Goal: Information Seeking & Learning: Learn about a topic

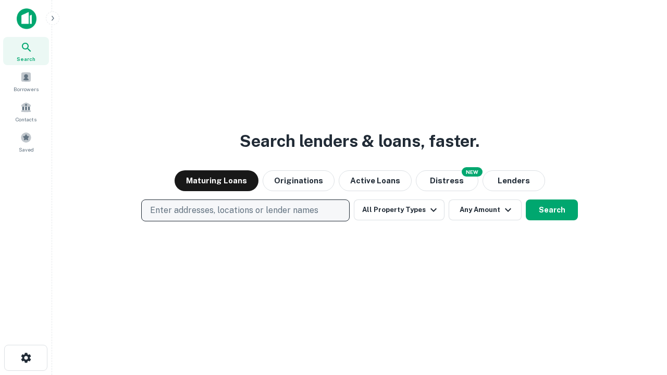
click at [245, 211] on p "Enter addresses, locations or lender names" at bounding box center [234, 210] width 168 height 13
type input "**********"
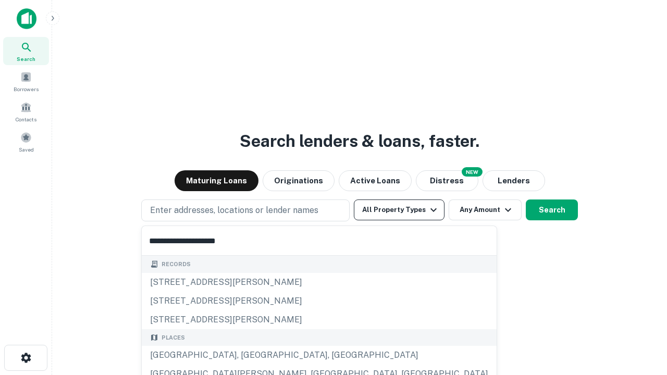
click at [249, 356] on div "[GEOGRAPHIC_DATA], [GEOGRAPHIC_DATA], [GEOGRAPHIC_DATA]" at bounding box center [319, 355] width 355 height 19
click at [399, 210] on button "All Property Types" at bounding box center [399, 210] width 91 height 21
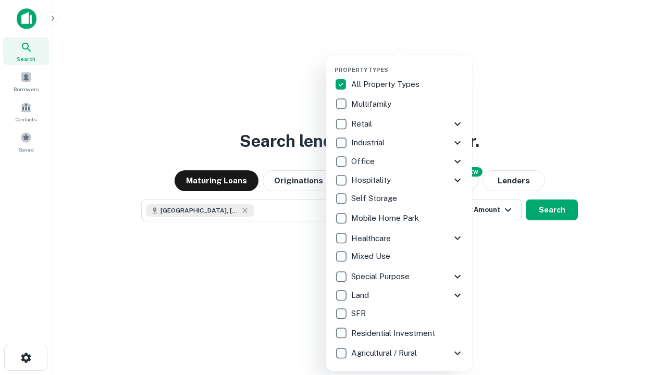
click at [408, 63] on button "button" at bounding box center [408, 63] width 146 height 1
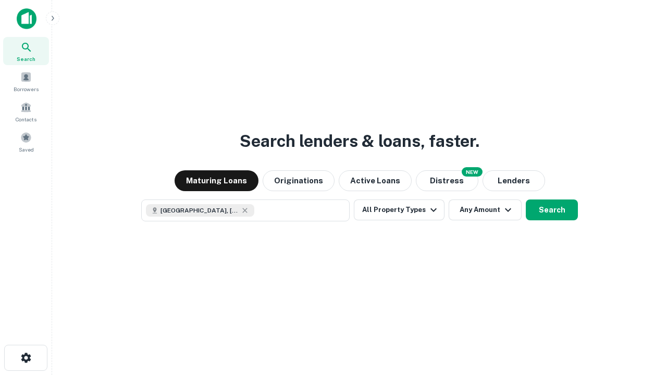
scroll to position [17, 0]
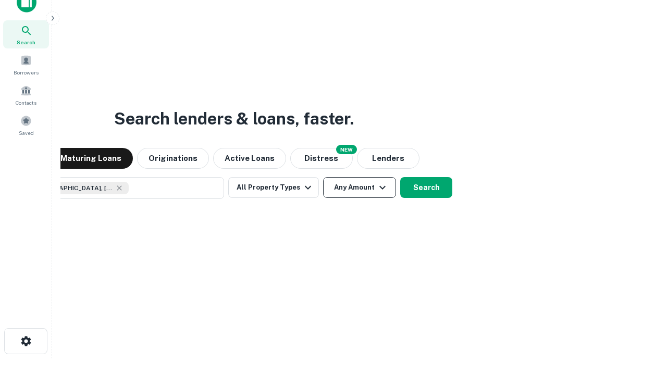
click at [323, 177] on button "Any Amount" at bounding box center [359, 187] width 73 height 21
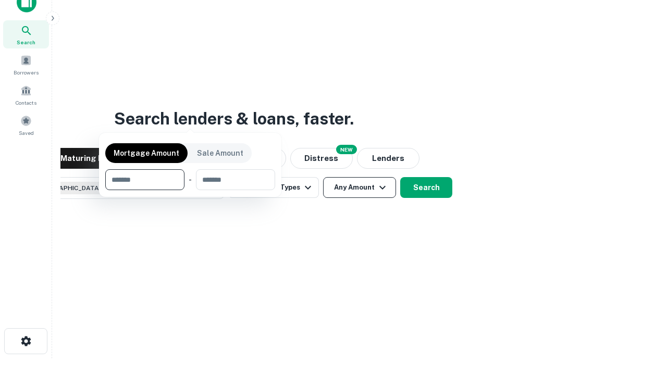
scroll to position [75, 295]
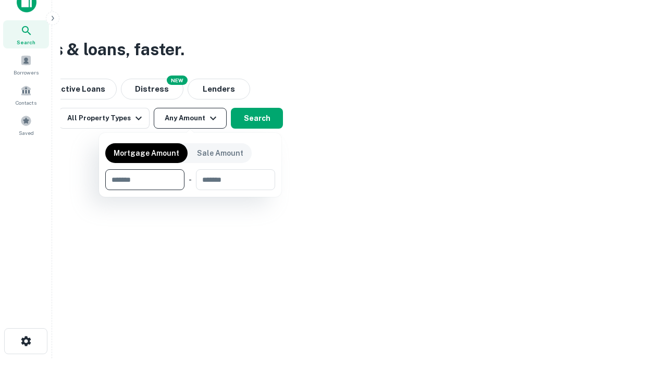
type input "*******"
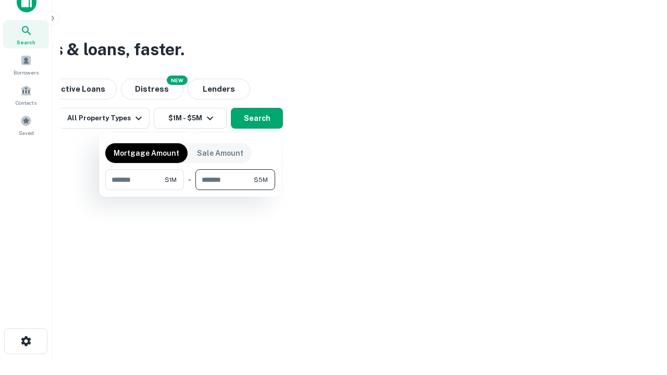
type input "*******"
click at [190, 190] on button "button" at bounding box center [190, 190] width 170 height 1
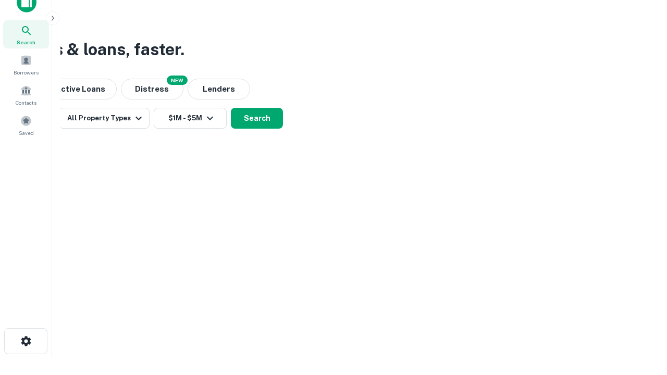
scroll to position [17, 0]
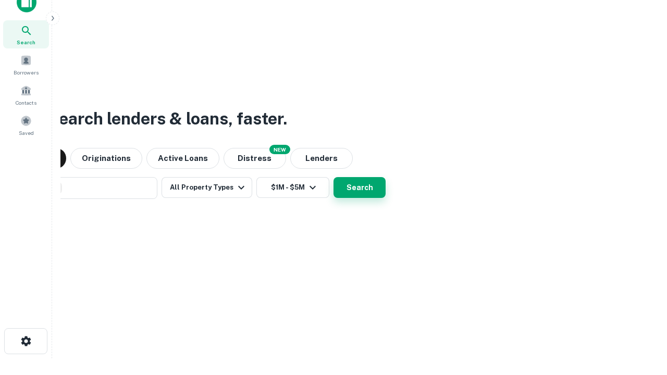
click at [334, 177] on button "Search" at bounding box center [360, 187] width 52 height 21
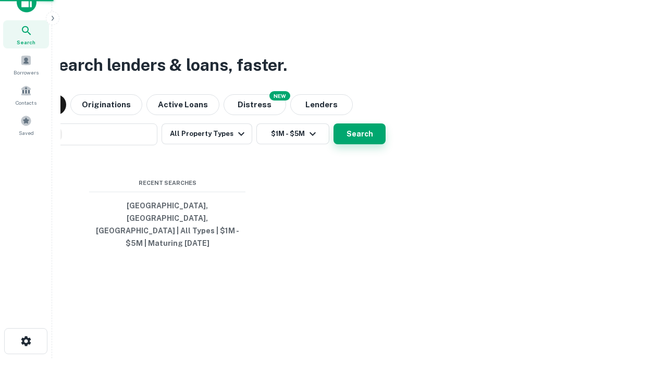
scroll to position [34, 295]
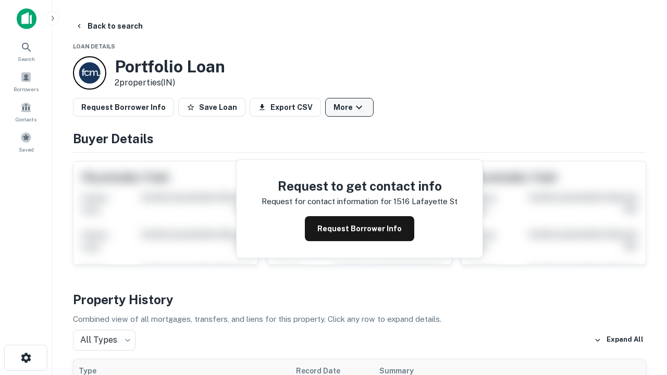
click at [349, 107] on button "More" at bounding box center [349, 107] width 48 height 19
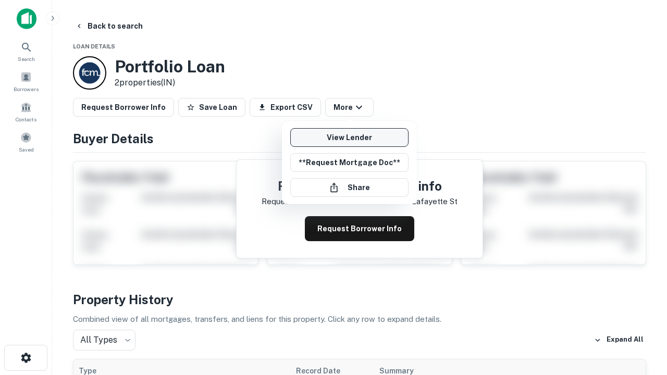
click at [349, 138] on link "View Lender" at bounding box center [349, 137] width 118 height 19
